Goal: Check status: Check status

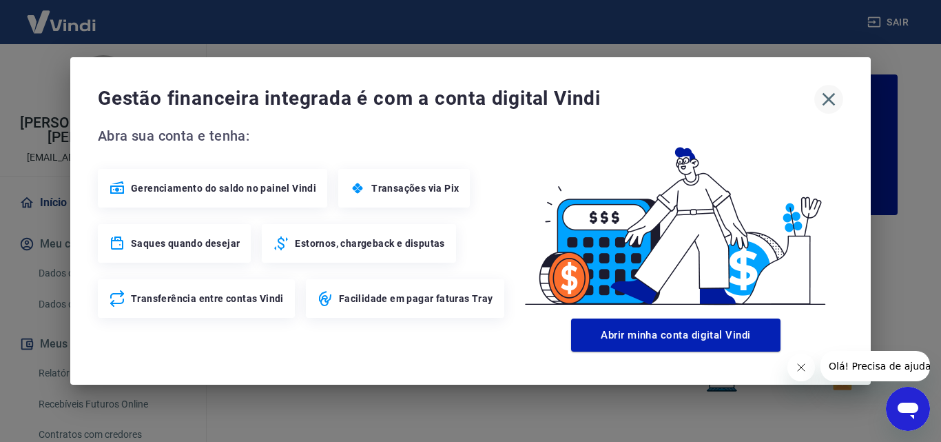
click at [829, 95] on icon "button" at bounding box center [829, 99] width 22 height 22
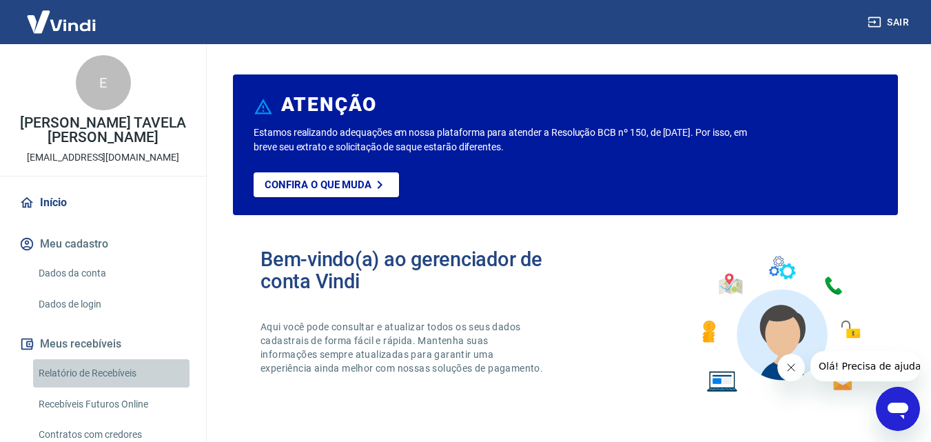
click at [123, 367] on link "Relatório de Recebíveis" at bounding box center [111, 373] width 156 height 28
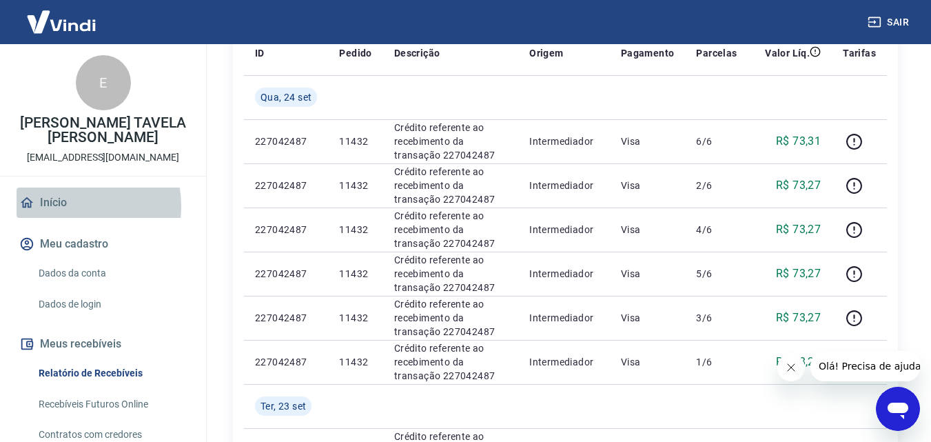
click at [62, 206] on link "Início" at bounding box center [103, 202] width 173 height 30
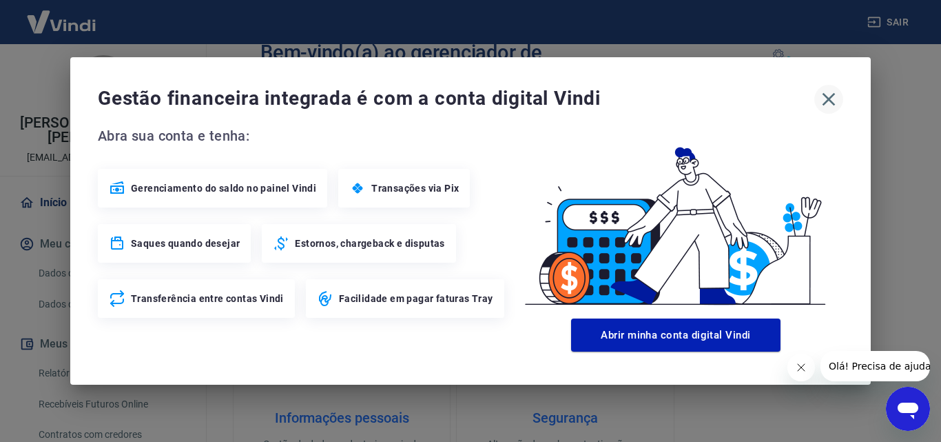
click at [831, 106] on icon "button" at bounding box center [829, 99] width 22 height 22
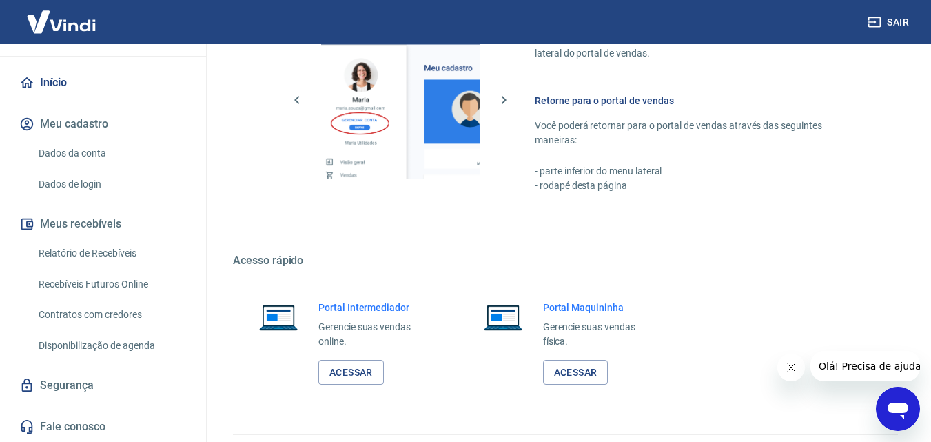
scroll to position [831, 0]
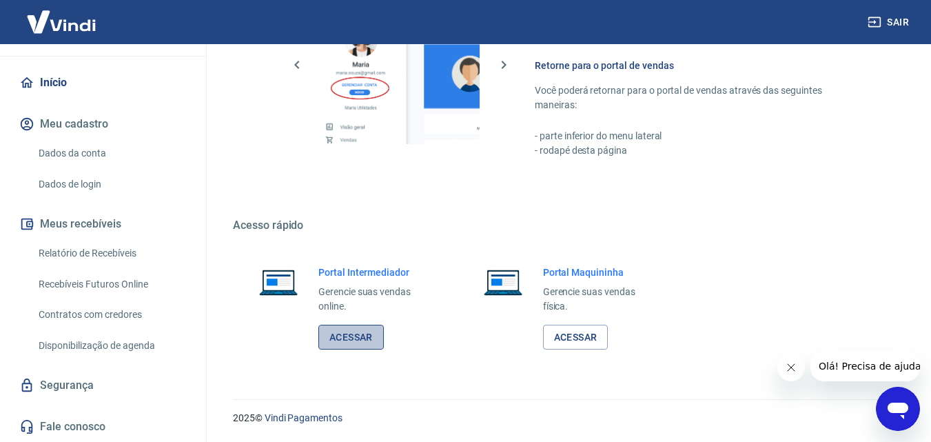
click at [369, 337] on link "Acessar" at bounding box center [350, 336] width 65 height 25
